Goal: Information Seeking & Learning: Learn about a topic

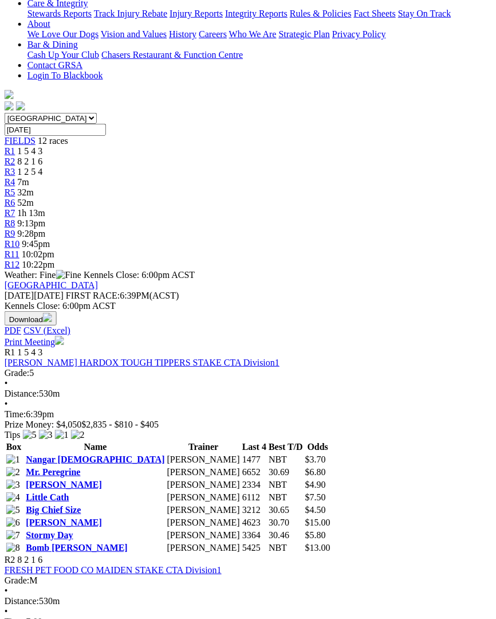
scroll to position [282, 10]
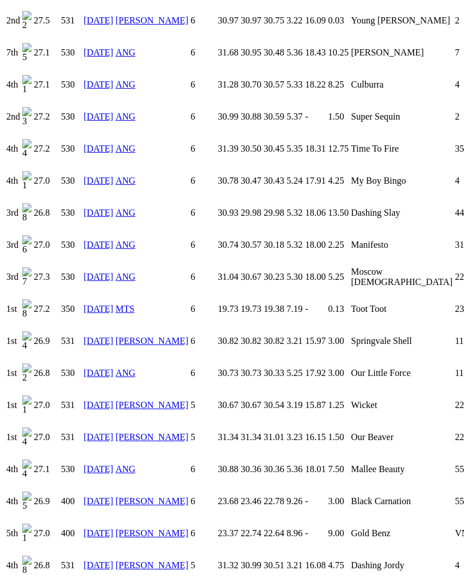
scroll to position [902, 0]
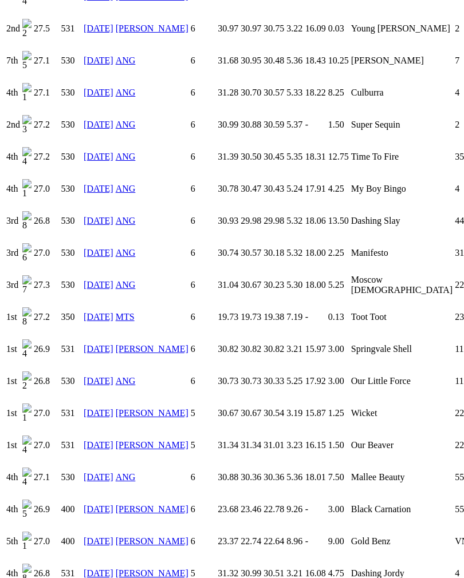
click at [101, 312] on link "25 Mar 25" at bounding box center [99, 317] width 30 height 10
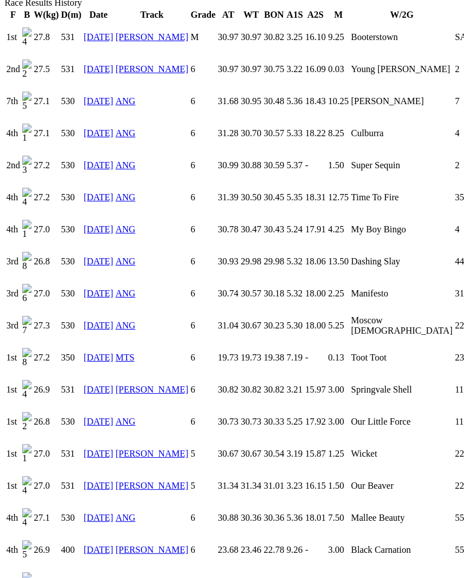
scroll to position [859, 0]
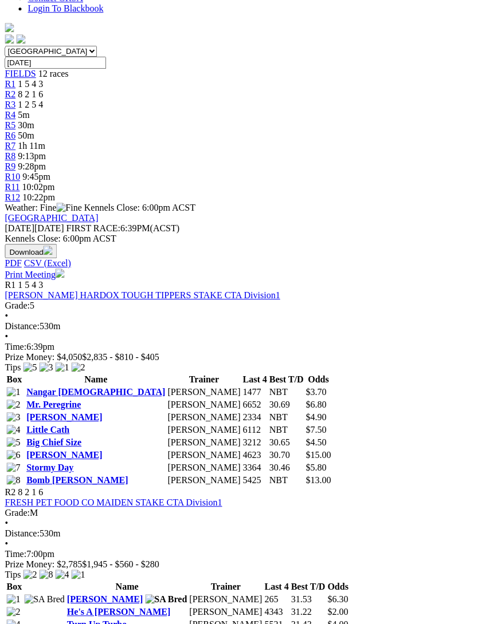
scroll to position [338, 7]
